Goal: Task Accomplishment & Management: Manage account settings

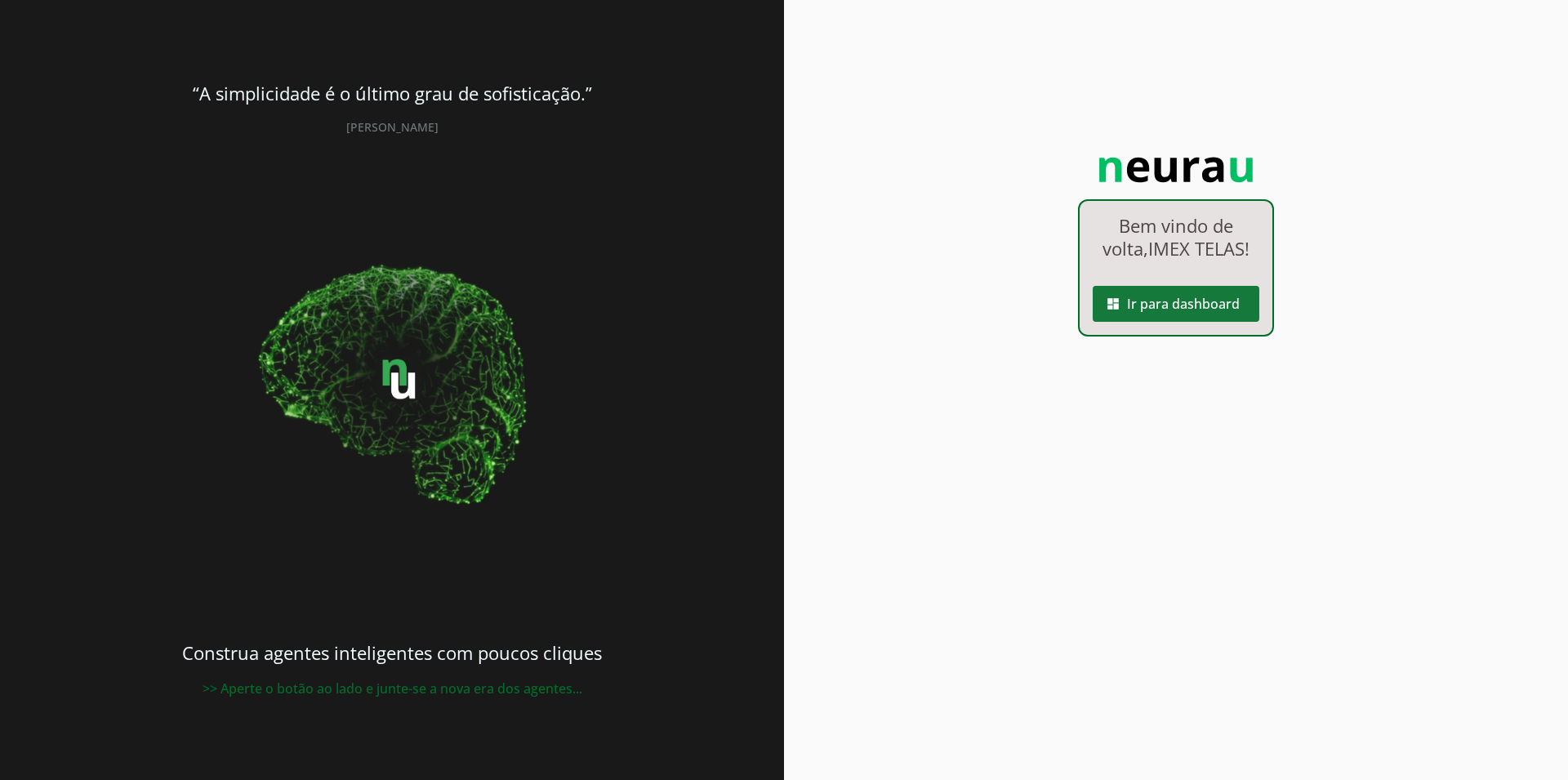
click at [1160, 302] on span at bounding box center [1176, 304] width 167 height 39
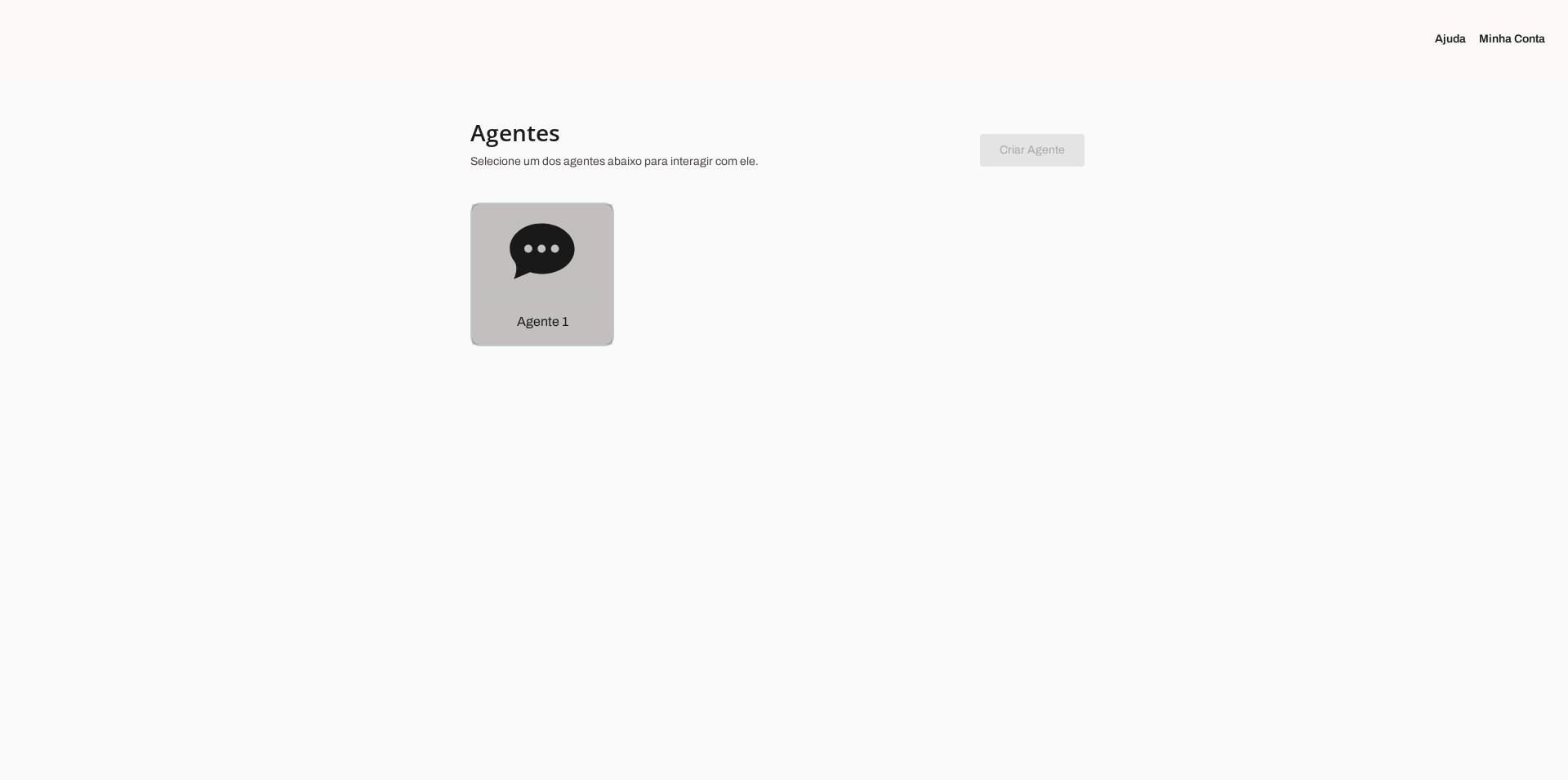
click at [557, 272] on icon at bounding box center [542, 251] width 65 height 65
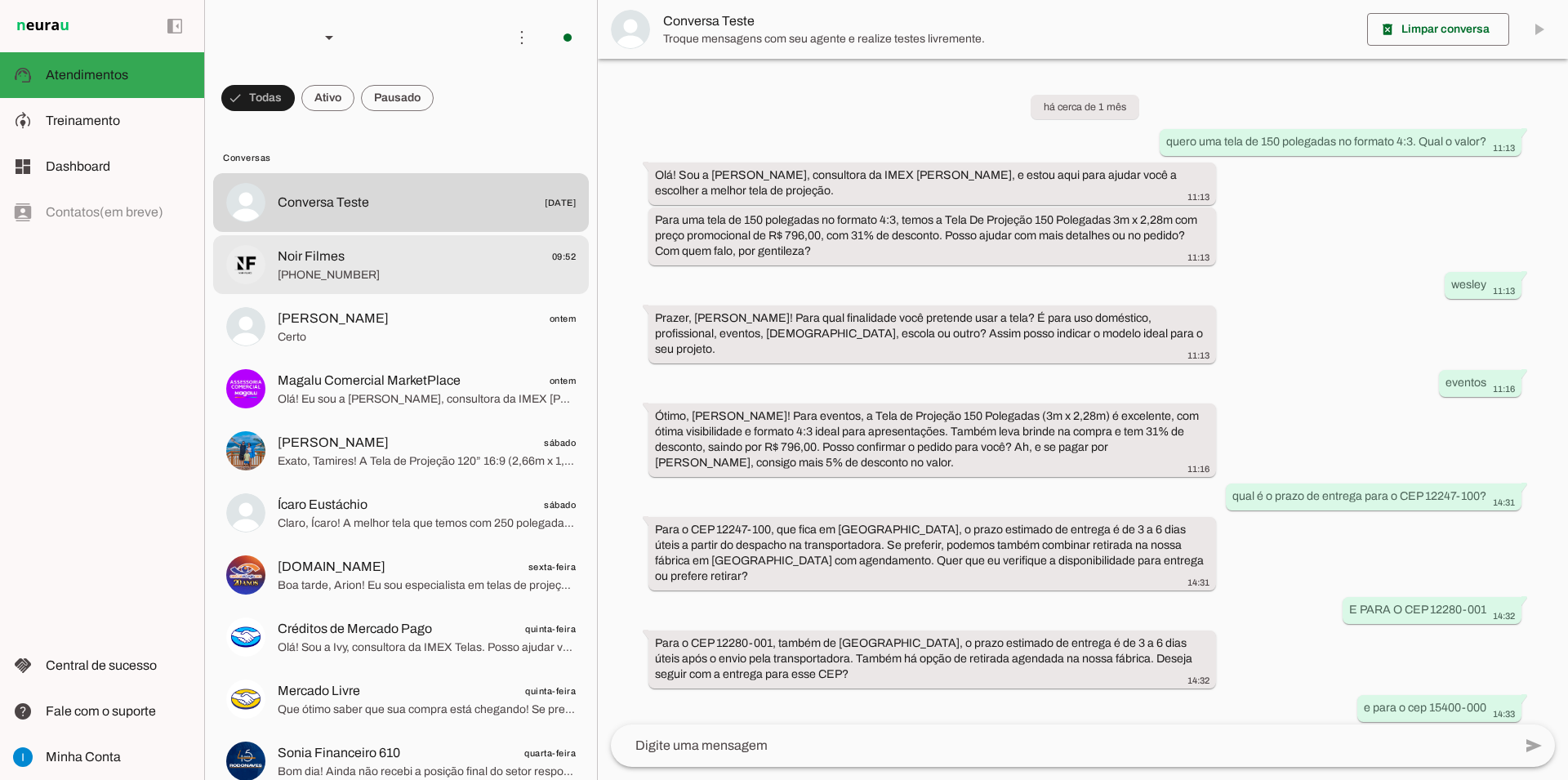
scroll to position [745, 0]
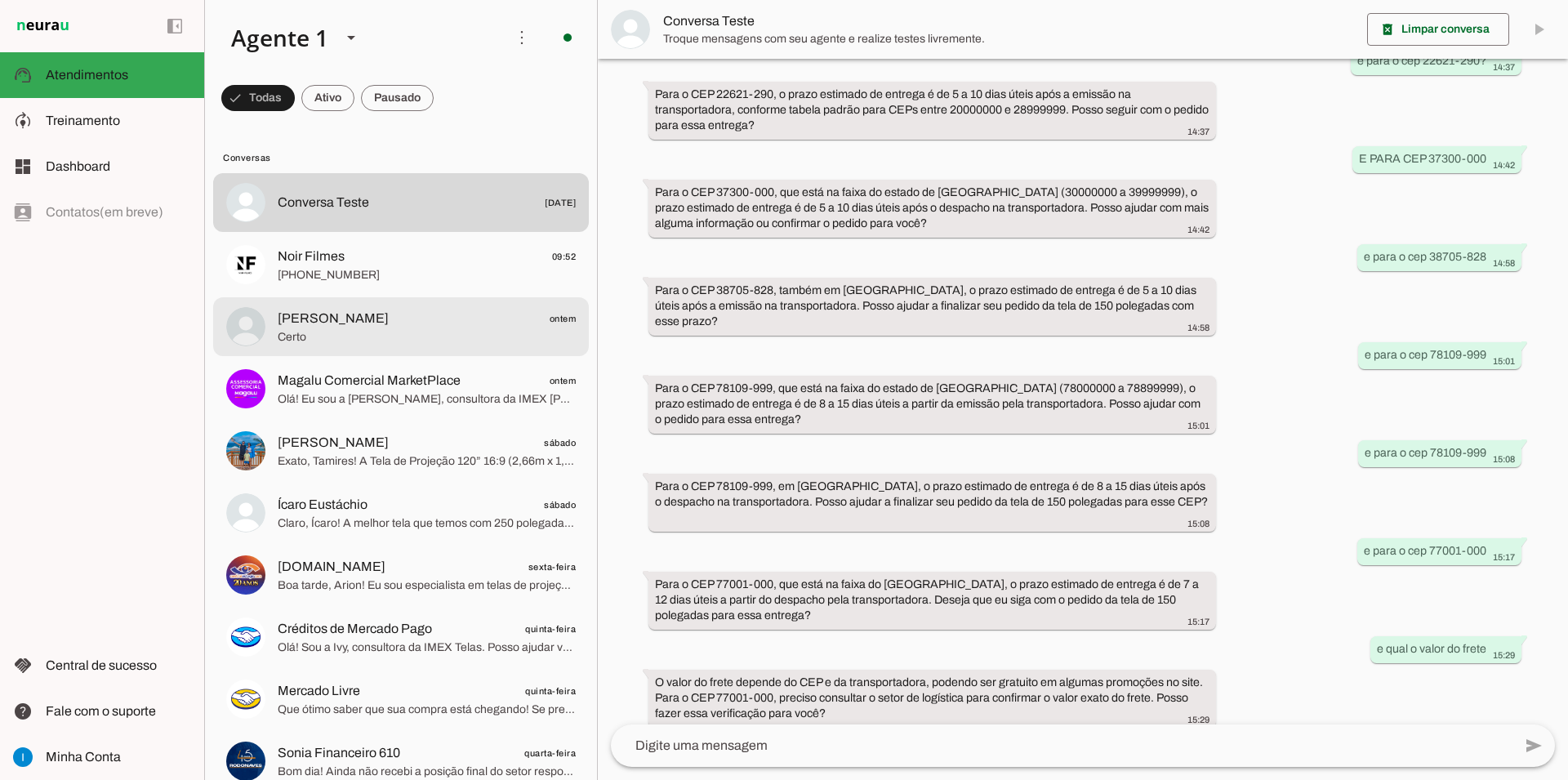
click at [347, 309] on span "[PERSON_NAME]" at bounding box center [333, 319] width 111 height 20
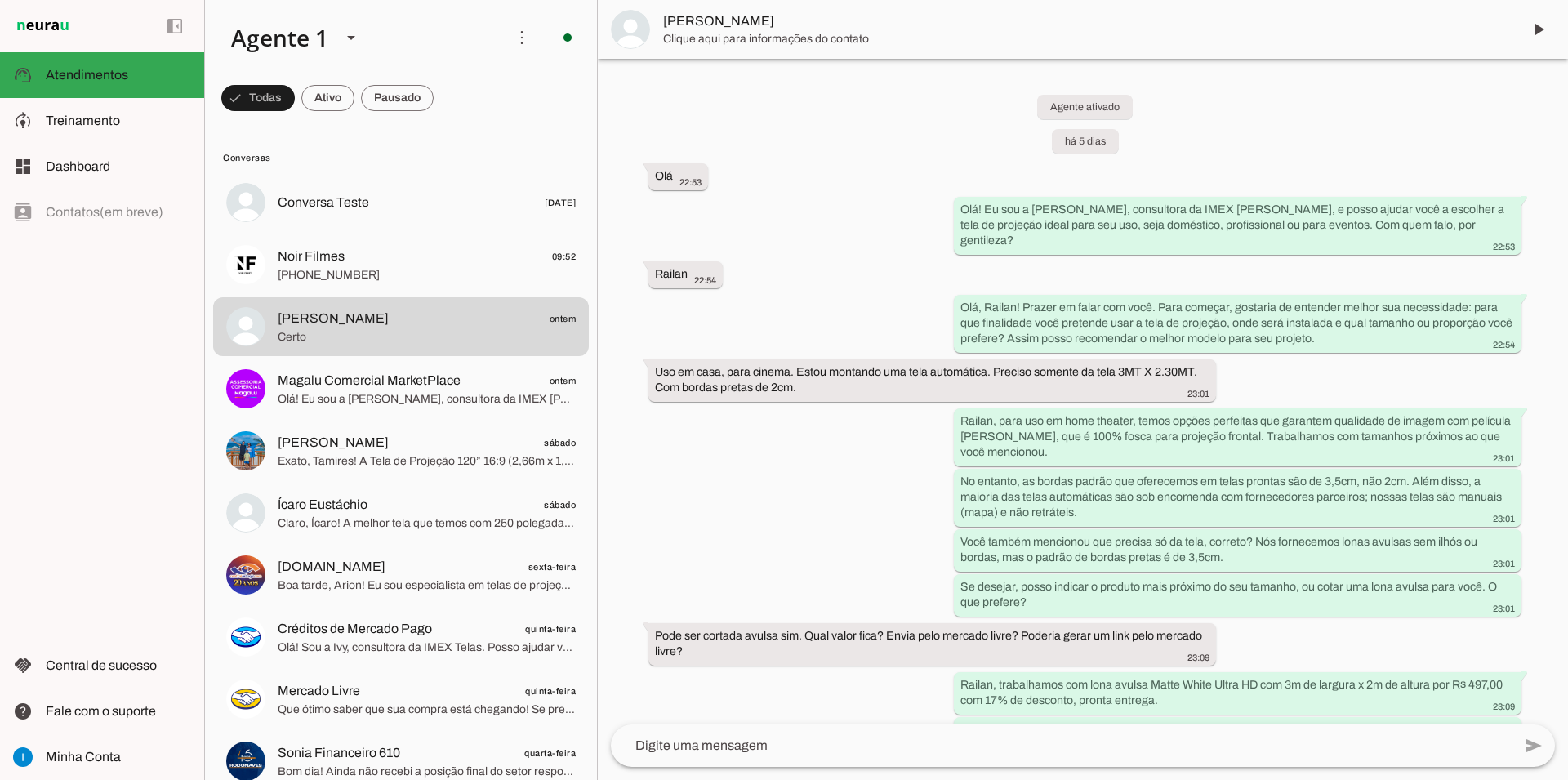
scroll to position [2227, 0]
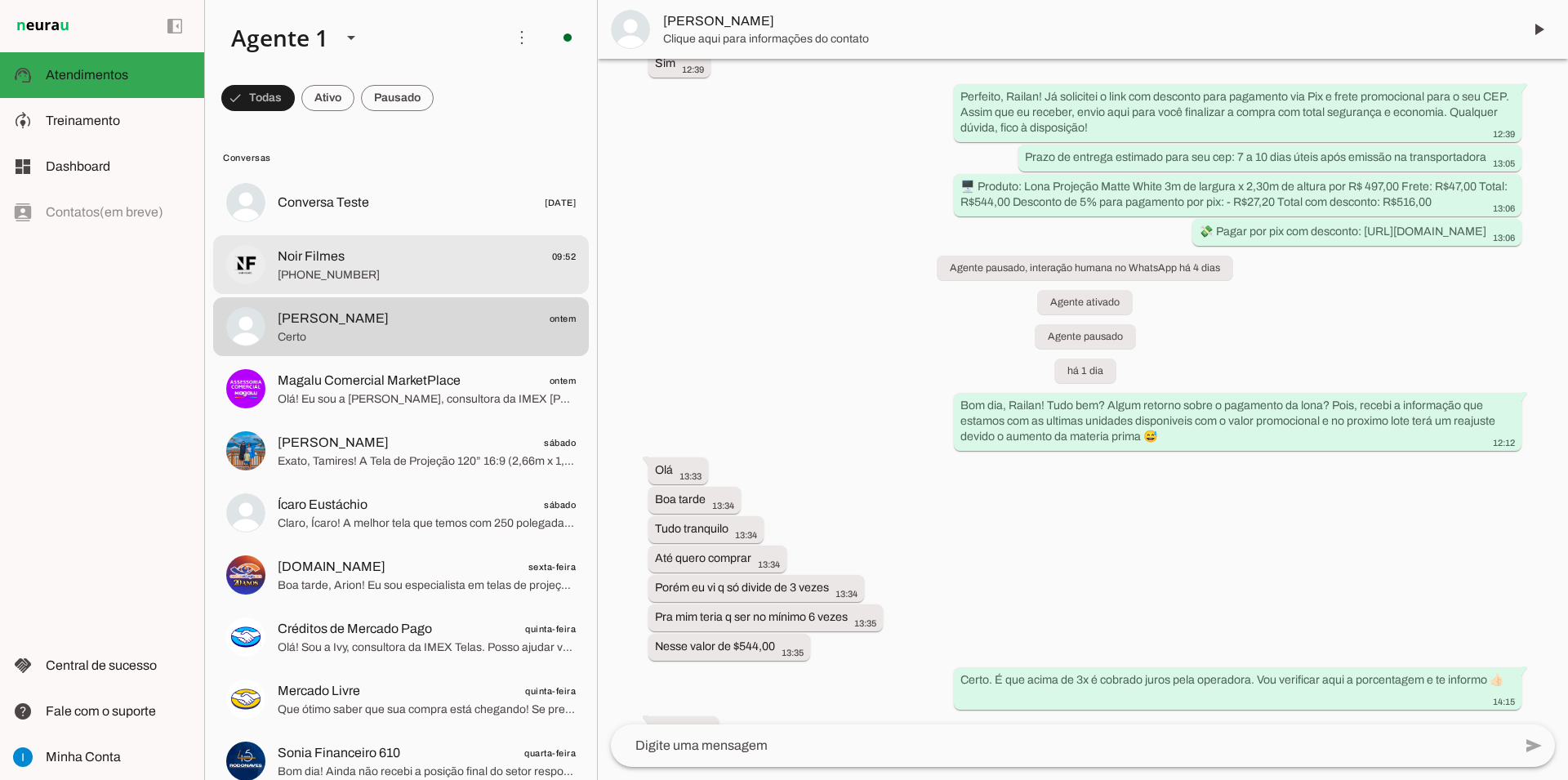
click at [391, 267] on span "[PHONE_NUMBER]" at bounding box center [427, 275] width 298 height 17
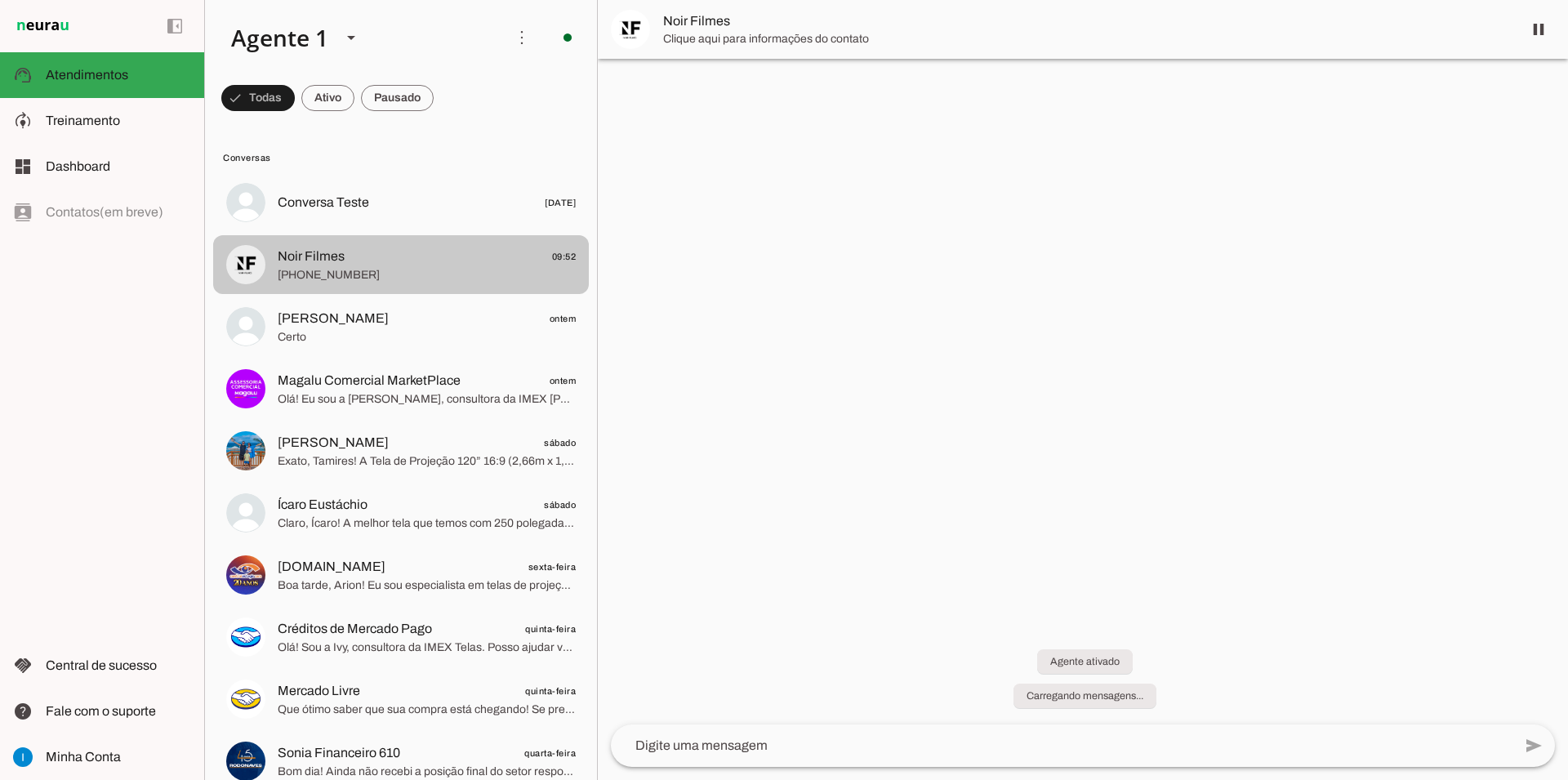
scroll to position [1474, 0]
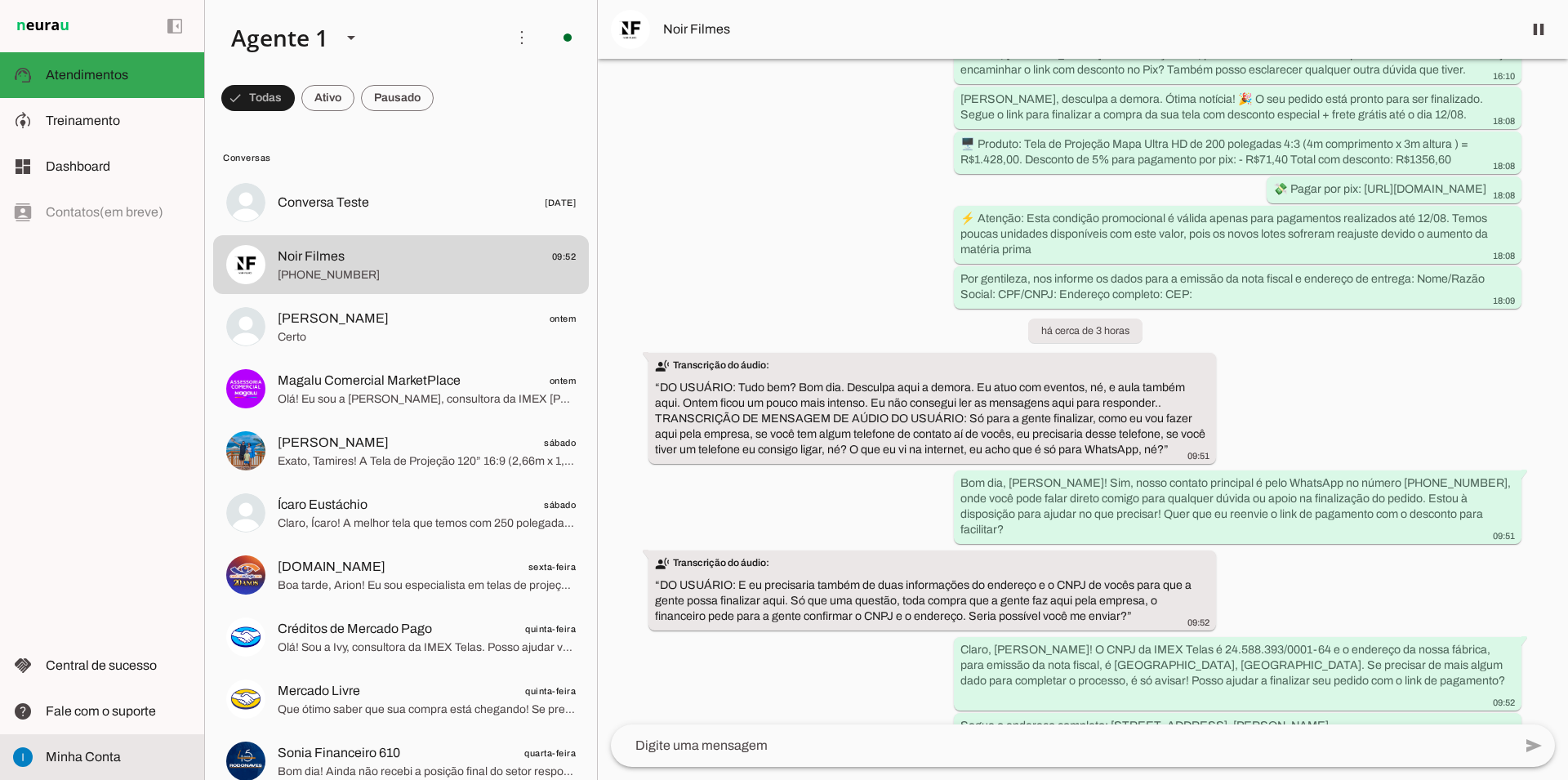
click at [107, 764] on span "Minha Conta" at bounding box center [83, 757] width 75 height 14
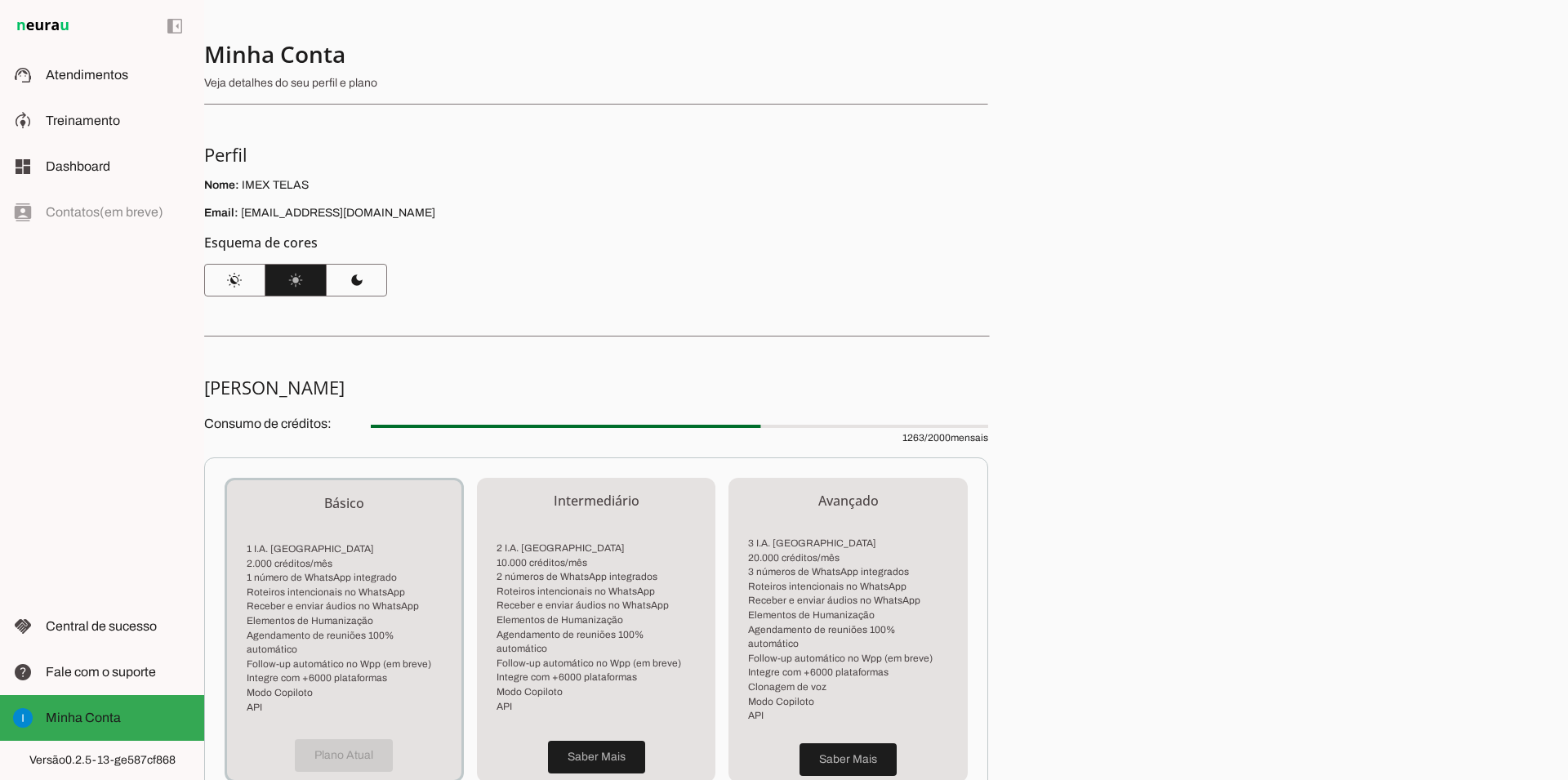
scroll to position [230, 0]
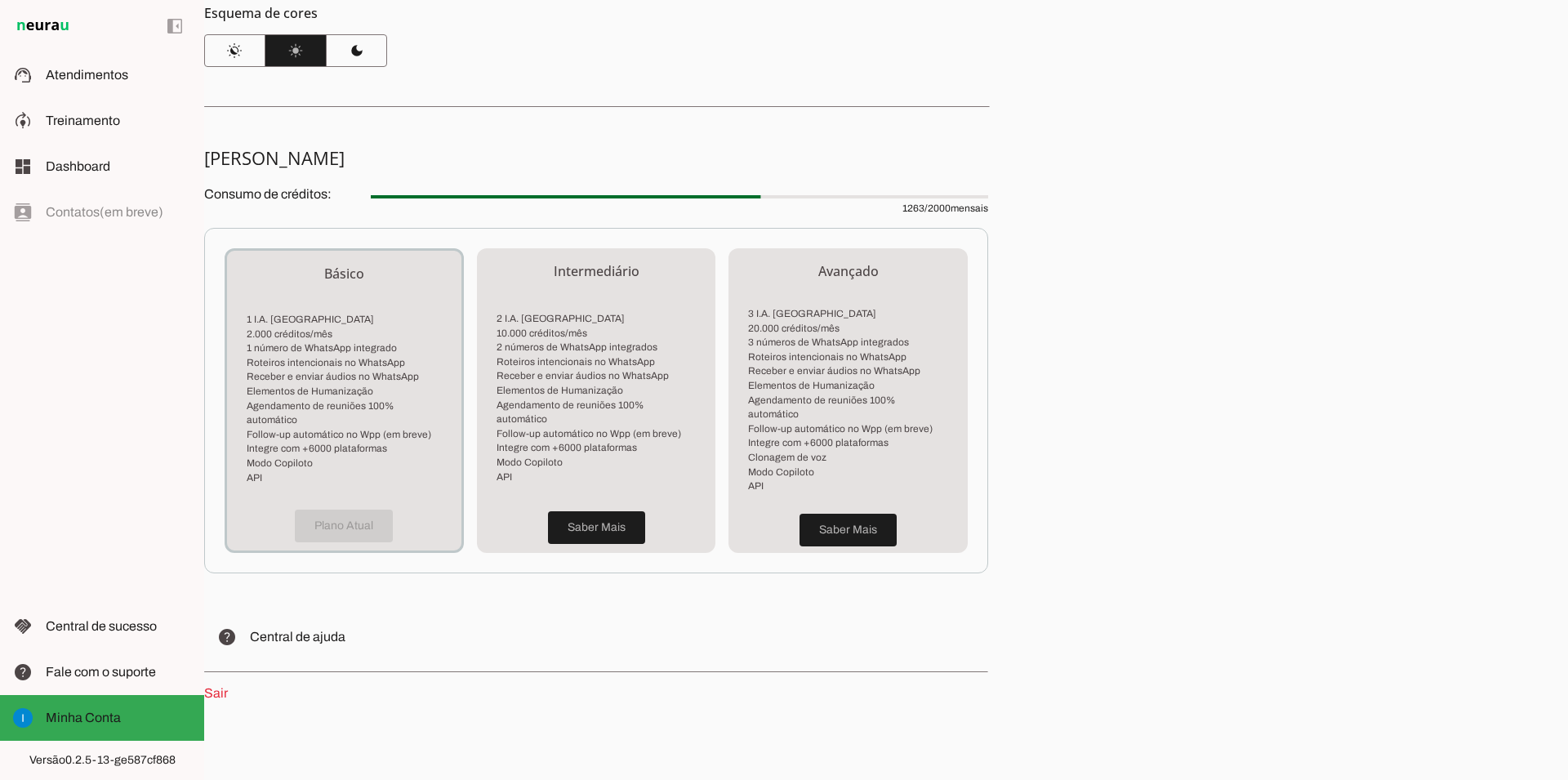
click at [376, 518] on div "Plano Atual" at bounding box center [344, 527] width 235 height 49
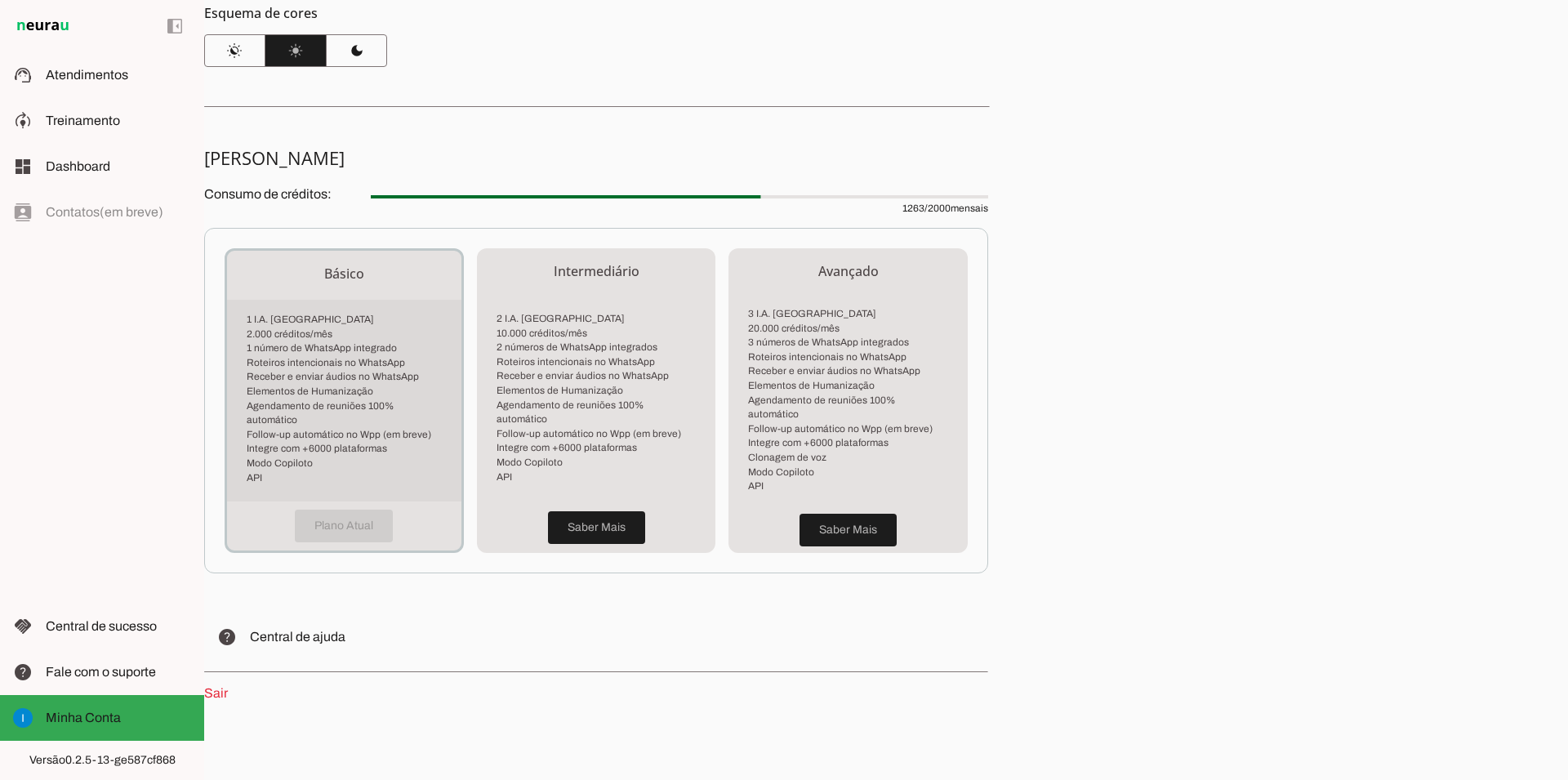
click at [318, 306] on div "1 I.A. Neurau 2.000 créditos/mês 1 número de WhatsApp integrado Roteiros intenc…" at bounding box center [344, 400] width 235 height 202
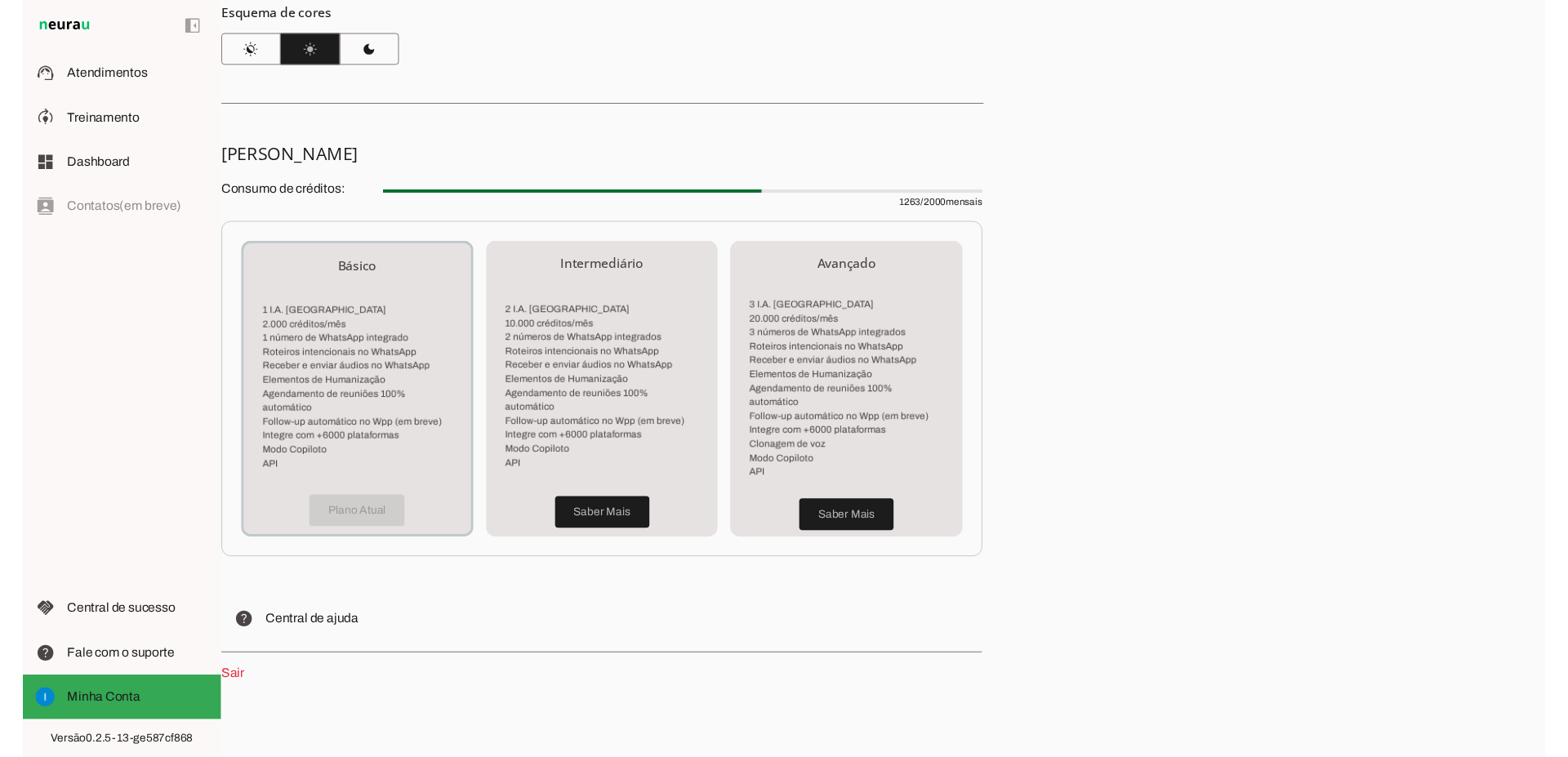
scroll to position [0, 0]
